Goal: Information Seeking & Learning: Learn about a topic

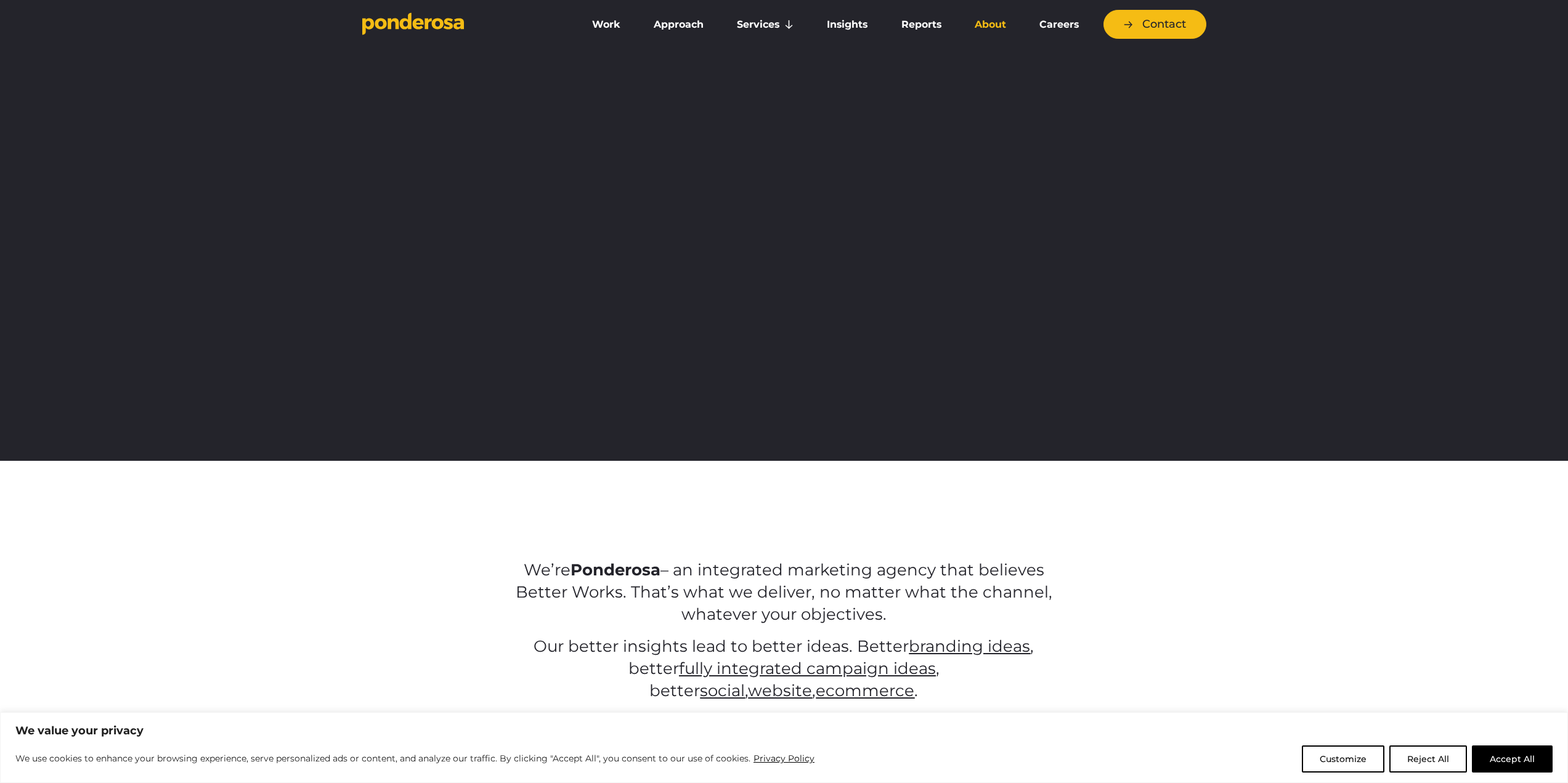
click at [985, 23] on link "About" at bounding box center [990, 25] width 60 height 26
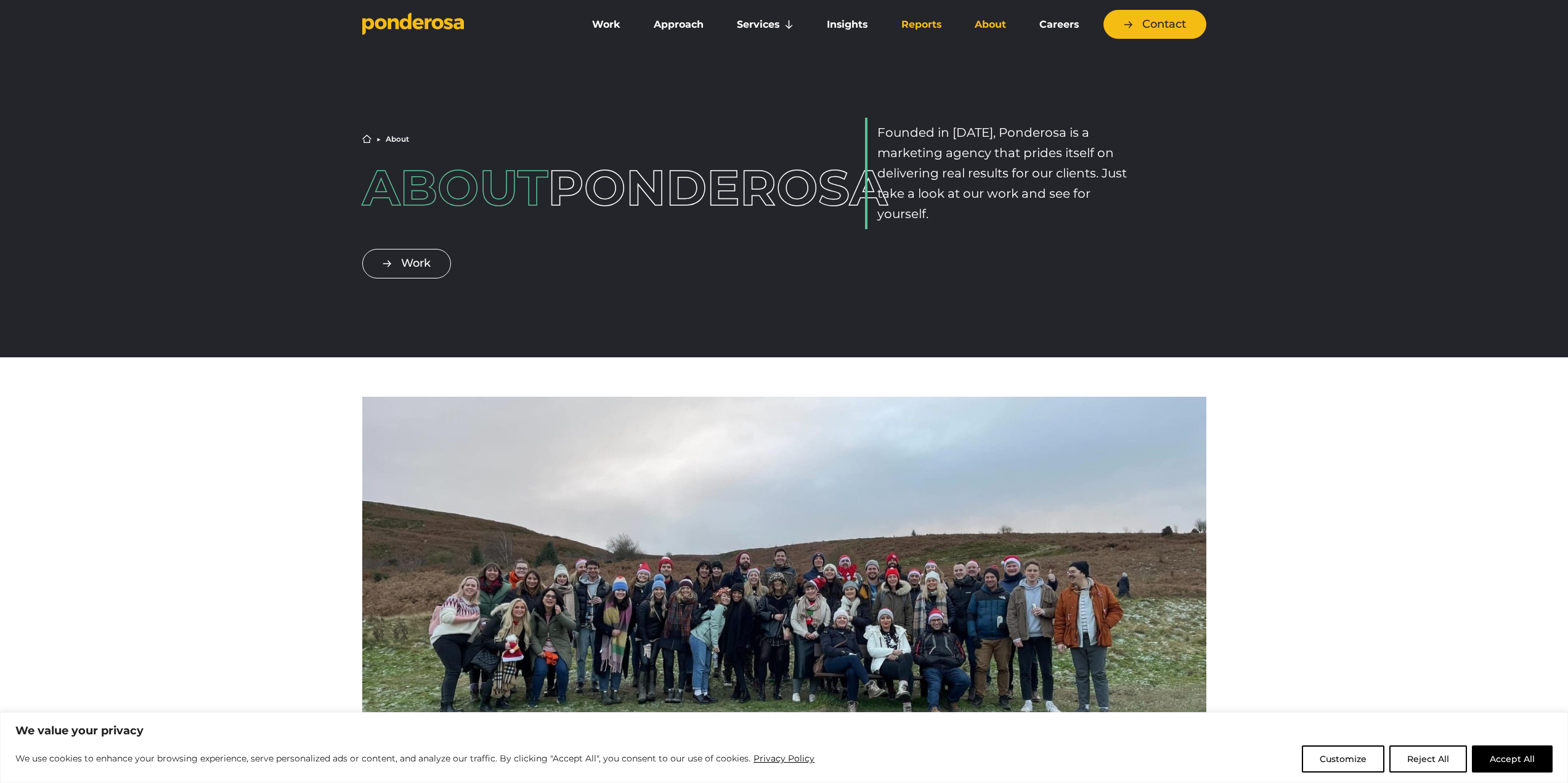
click at [908, 20] on link "Reports" at bounding box center [921, 25] width 69 height 26
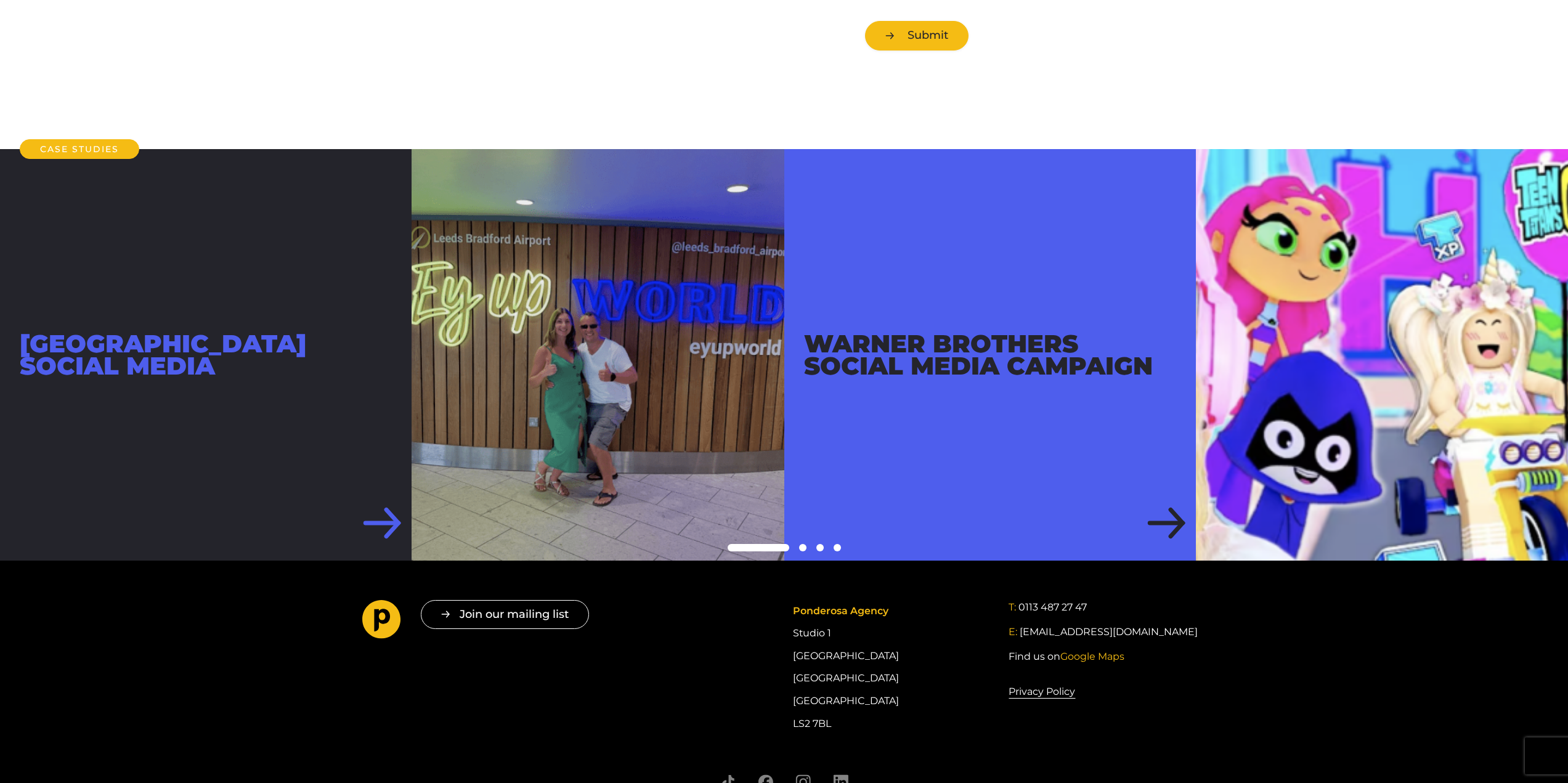
scroll to position [455, 0]
